Goal: Task Accomplishment & Management: Manage account settings

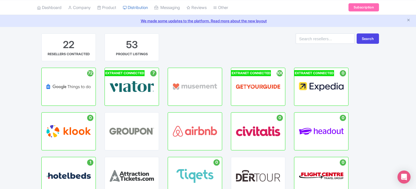
scroll to position [27, 0]
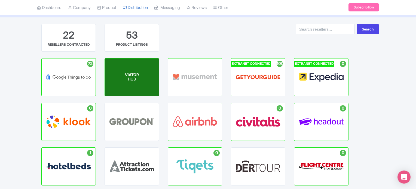
click at [132, 74] on span "VIATOR" at bounding box center [132, 74] width 14 height 5
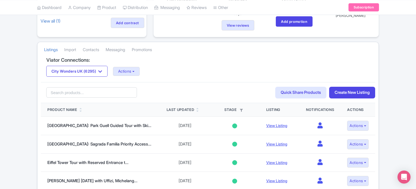
scroll to position [82, 0]
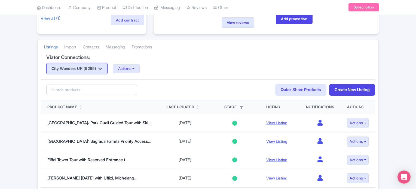
click at [91, 68] on button "City Wonders UK (6295)" at bounding box center [76, 68] width 61 height 11
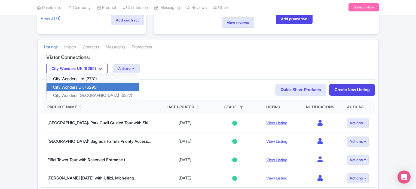
click at [92, 77] on link "City Wonders Ltd (3731)" at bounding box center [93, 79] width 92 height 8
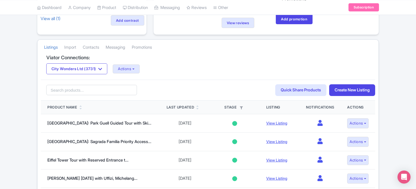
scroll to position [82, 0]
click at [140, 68] on button "Actions" at bounding box center [126, 68] width 27 height 9
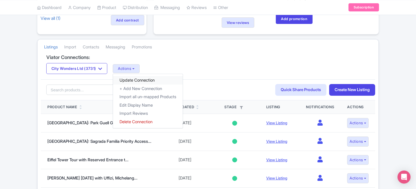
click at [140, 78] on link "Update Connection" at bounding box center [148, 80] width 70 height 8
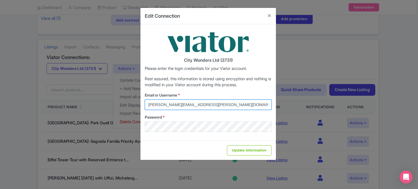
click at [218, 104] on input "lilian.guevara@citywonders.com" at bounding box center [208, 105] width 127 height 10
drag, startPoint x: 218, startPoint y: 104, endPoint x: 116, endPoint y: 104, distance: 102.0
click at [116, 104] on div "Edit Connection City Wonders Ltd (3731) Please enter the login credentials for …" at bounding box center [209, 94] width 418 height 189
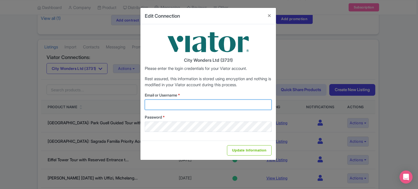
click at [161, 102] on input "Email or Username *" at bounding box center [208, 105] width 127 height 10
type input "marion.blanchot@citywonders.com"
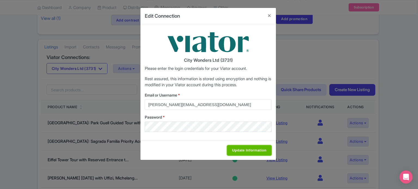
click at [256, 151] on input "Update Information" at bounding box center [249, 150] width 45 height 10
type input "Saving..."
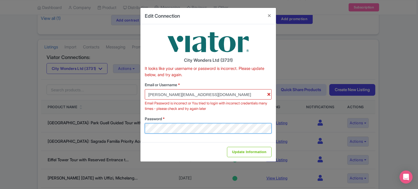
click at [129, 121] on div "Edit Connection City Wonders Ltd (3731) It looks like your username or password…" at bounding box center [209, 94] width 418 height 189
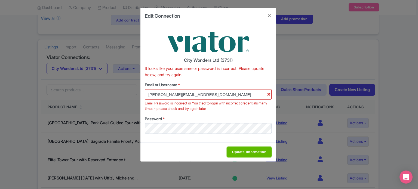
click at [242, 149] on input "Update Information" at bounding box center [249, 152] width 45 height 10
type input "Saving..."
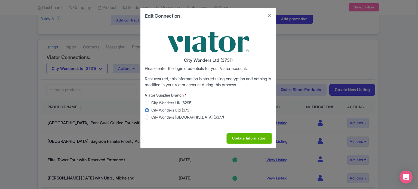
click at [242, 139] on input "Update Information" at bounding box center [249, 138] width 45 height 10
type input "Update Information"
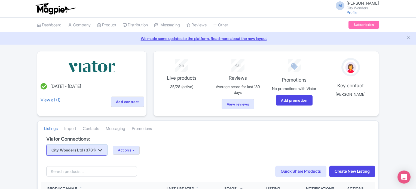
click at [104, 147] on button "City Wonders Ltd (3731)" at bounding box center [76, 150] width 61 height 11
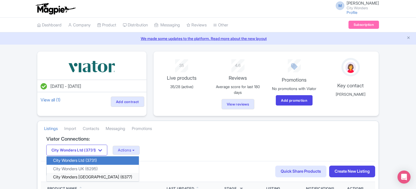
click at [92, 175] on link "City Wonders [GEOGRAPHIC_DATA] (6377)" at bounding box center [93, 177] width 92 height 8
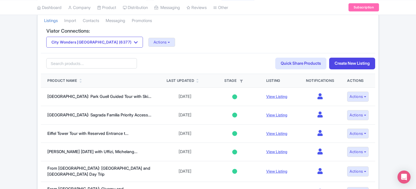
scroll to position [109, 0]
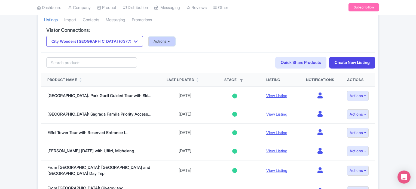
click at [148, 40] on button "Actions" at bounding box center [161, 41] width 27 height 9
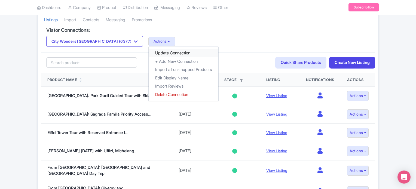
click at [149, 51] on link "Update Connection" at bounding box center [184, 53] width 70 height 8
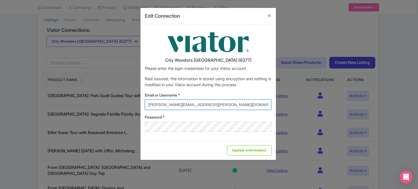
drag, startPoint x: 218, startPoint y: 106, endPoint x: 122, endPoint y: 106, distance: 96.3
click at [122, 106] on div "Edit Connection City Wonders USA (6377) Please enter the login credentials for …" at bounding box center [209, 94] width 418 height 189
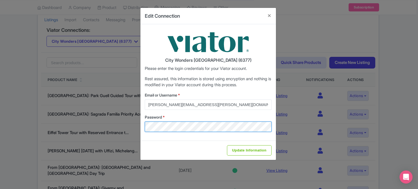
click at [71, 124] on div "Edit Connection City Wonders USA (6377) Please enter the login credentials for …" at bounding box center [209, 94] width 418 height 189
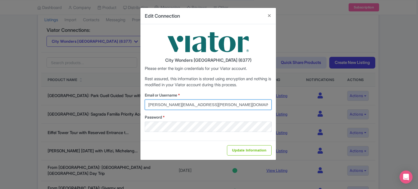
drag, startPoint x: 216, startPoint y: 101, endPoint x: 123, endPoint y: 105, distance: 92.6
click at [113, 101] on div "Edit Connection City Wonders USA (6377) Please enter the login credentials for …" at bounding box center [209, 94] width 418 height 189
type input "marion.blanchot@citywonders.com"
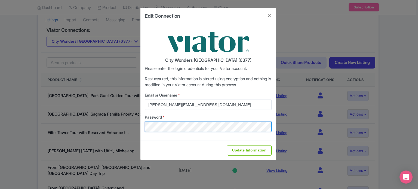
click at [72, 123] on div "Edit Connection City Wonders USA (6377) Please enter the login credentials for …" at bounding box center [209, 94] width 418 height 189
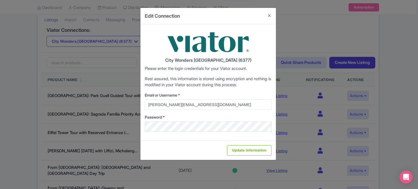
click at [158, 143] on div "Update Information" at bounding box center [207, 150] width 135 height 19
click at [246, 149] on input "Update Information" at bounding box center [249, 150] width 45 height 10
type input "Saving..."
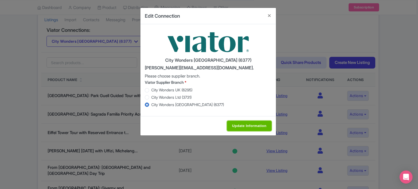
click at [247, 126] on input "Update Information" at bounding box center [249, 126] width 45 height 10
type input "Saving..."
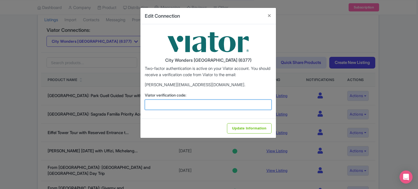
click at [192, 107] on input "Viator verification code:" at bounding box center [208, 105] width 127 height 10
paste input "123084"
type input "123084"
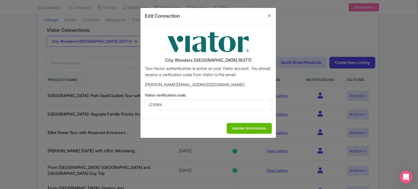
click at [259, 128] on input "Update Information" at bounding box center [249, 128] width 45 height 10
type input "Update Information"
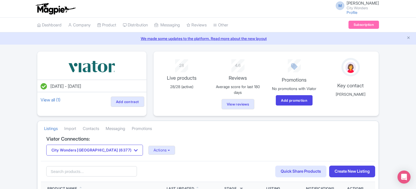
scroll to position [27, 0]
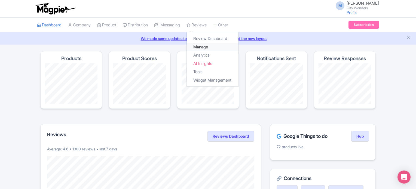
click at [207, 44] on link "Manage" at bounding box center [213, 47] width 52 height 8
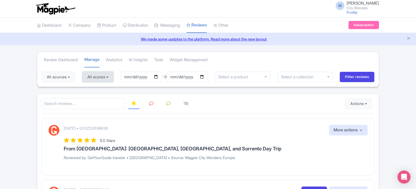
click at [101, 76] on button "All scores" at bounding box center [97, 77] width 31 height 11
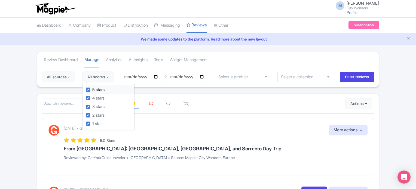
click at [92, 89] on div "5 stars" at bounding box center [110, 89] width 48 height 8
click at [92, 96] on div "4 stars" at bounding box center [110, 98] width 48 height 8
drag, startPoint x: 88, startPoint y: 89, endPoint x: 90, endPoint y: 93, distance: 4.8
click at [92, 91] on label "5 stars" at bounding box center [98, 90] width 12 height 6
click at [92, 90] on input "5 stars" at bounding box center [94, 89] width 4 height 4
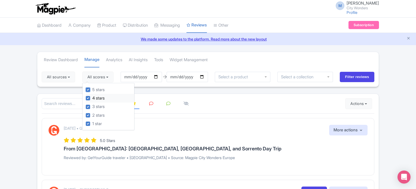
checkbox input "false"
click at [92, 98] on label "4 stars" at bounding box center [98, 98] width 12 height 6
click at [92, 98] on input "4 stars" at bounding box center [94, 97] width 4 height 4
checkbox input "false"
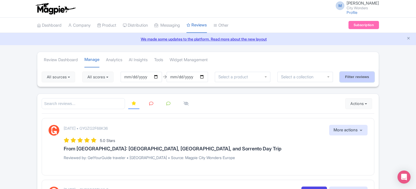
click at [357, 75] on input "Filter reviews" at bounding box center [356, 77] width 35 height 10
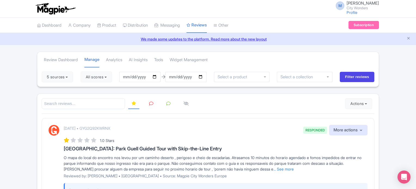
click at [154, 101] on link at bounding box center [151, 103] width 11 height 11
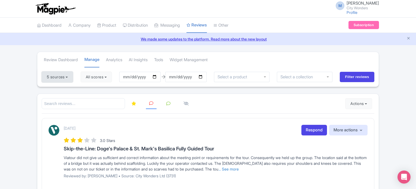
click at [62, 76] on button "5 sources" at bounding box center [57, 77] width 31 height 11
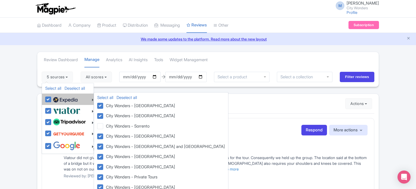
click at [52, 100] on label at bounding box center [65, 99] width 26 height 9
click at [52, 98] on input "checkbox" at bounding box center [54, 97] width 4 height 4
checkbox input "false"
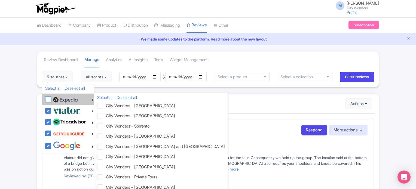
checkbox input "false"
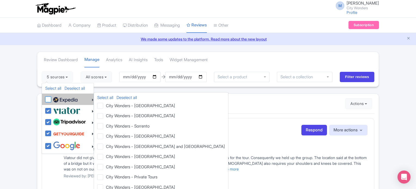
checkbox input "false"
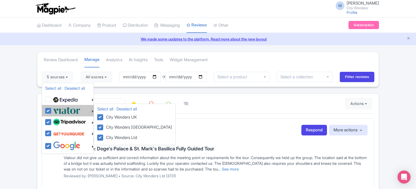
click at [52, 109] on label at bounding box center [66, 110] width 29 height 9
click at [52, 109] on input "checkbox" at bounding box center [54, 108] width 4 height 4
checkbox input "false"
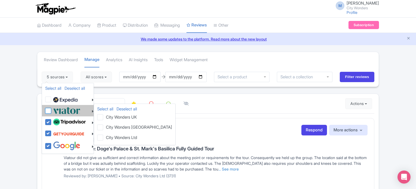
checkbox input "false"
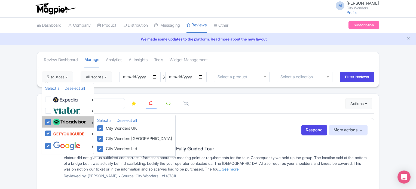
click at [52, 121] on label at bounding box center [69, 122] width 34 height 9
click at [52, 121] on input "checkbox" at bounding box center [54, 120] width 4 height 4
checkbox input "false"
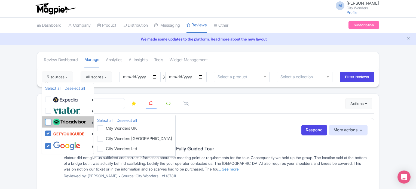
checkbox input "false"
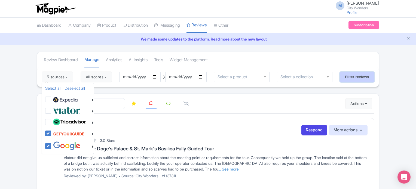
click at [358, 75] on input "Filter reviews" at bounding box center [356, 77] width 35 height 10
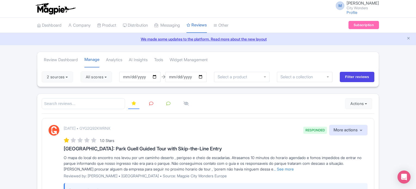
click at [146, 106] on link at bounding box center [151, 103] width 11 height 11
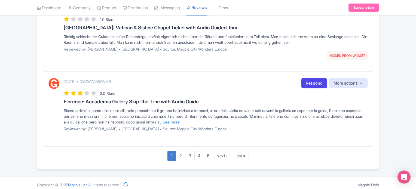
scroll to position [715, 0]
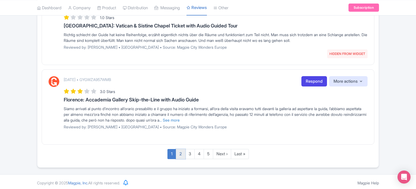
click at [181, 152] on link "2" at bounding box center [181, 154] width 10 height 10
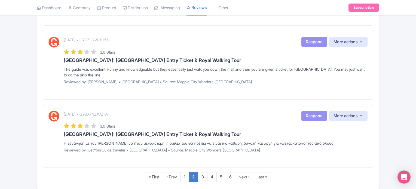
scroll to position [698, 0]
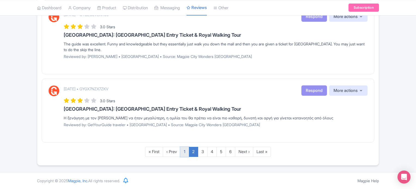
click at [185, 151] on link "1" at bounding box center [184, 152] width 9 height 10
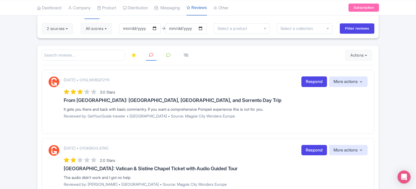
scroll to position [54, 0]
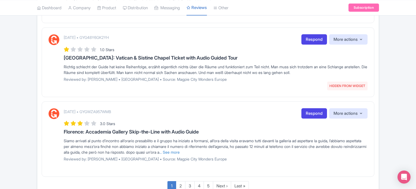
scroll to position [715, 0]
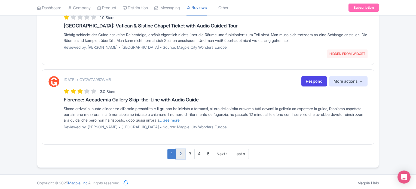
click at [181, 150] on link "2" at bounding box center [181, 154] width 10 height 10
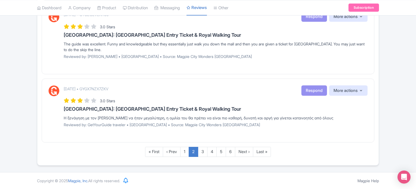
scroll to position [698, 0]
click at [185, 152] on link "1" at bounding box center [184, 152] width 9 height 10
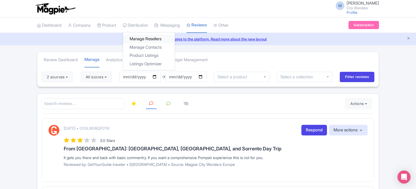
click at [148, 39] on link "Manage Resellers" at bounding box center [149, 39] width 52 height 8
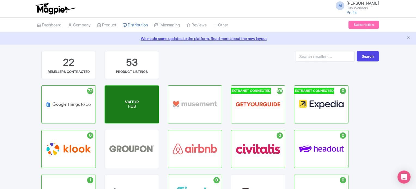
click at [135, 103] on span "VIATOR" at bounding box center [132, 102] width 14 height 5
click at [131, 111] on div "VIATOR HUB" at bounding box center [132, 105] width 54 height 38
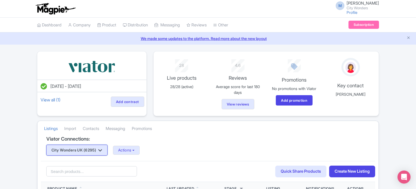
click at [96, 148] on button "City Wonders UK (6295)" at bounding box center [76, 150] width 61 height 11
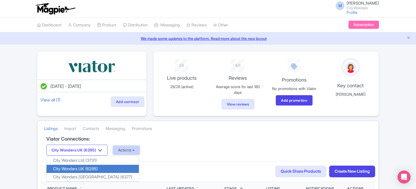
click at [133, 153] on button "Actions" at bounding box center [126, 150] width 27 height 9
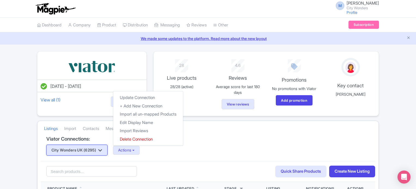
click at [84, 148] on button "City Wonders UK (6295)" at bounding box center [76, 150] width 61 height 11
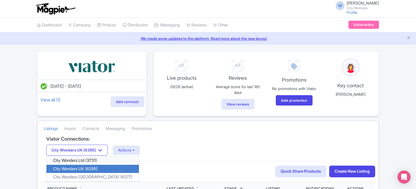
click at [82, 161] on link "City Wonders Ltd (3731)" at bounding box center [93, 160] width 92 height 8
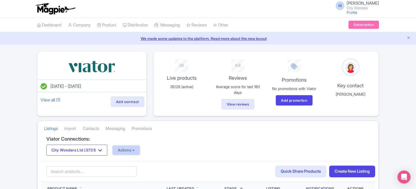
click at [135, 152] on button "Actions" at bounding box center [126, 150] width 27 height 9
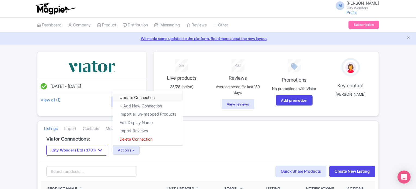
click at [140, 99] on link "Update Connection" at bounding box center [148, 98] width 70 height 8
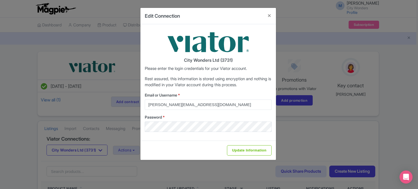
click at [376, 124] on div "Edit Connection City Wonders Ltd (3731) Please enter the login credentials for …" at bounding box center [209, 94] width 418 height 189
